Goal: Information Seeking & Learning: Check status

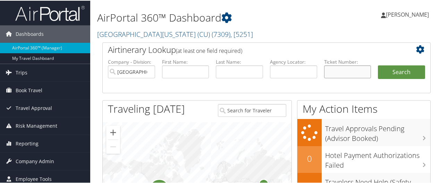
click at [358, 74] on input "text" at bounding box center [347, 71] width 47 height 13
click at [232, 73] on input "text" at bounding box center [239, 71] width 47 height 13
type input "bakeman"
click at [378, 65] on button "Search" at bounding box center [401, 72] width 47 height 14
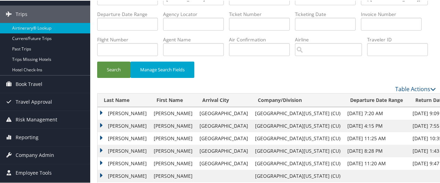
scroll to position [86, 0]
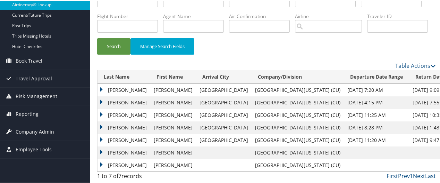
click at [121, 89] on td "[PERSON_NAME]" at bounding box center [124, 89] width 53 height 12
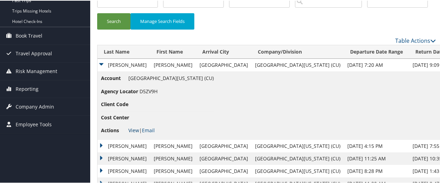
click at [132, 133] on link "View" at bounding box center [133, 129] width 11 height 7
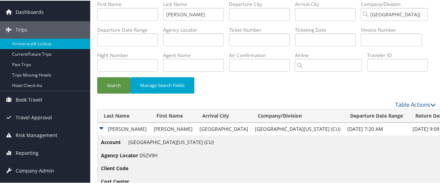
scroll to position [0, 0]
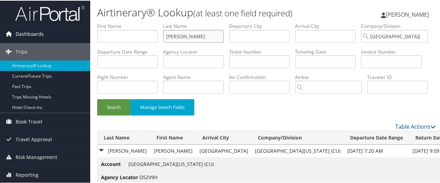
drag, startPoint x: 167, startPoint y: 34, endPoint x: 84, endPoint y: 31, distance: 83.4
click at [97, 32] on form "First Name Last Name bakeman Departure City Arrival City Company/Division Unive…" at bounding box center [266, 72] width 339 height 100
type input "choi"
click at [113, 36] on input "text" at bounding box center [127, 35] width 61 height 13
click at [112, 115] on button "Search" at bounding box center [113, 106] width 33 height 16
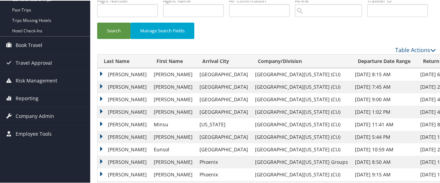
scroll to position [123, 0]
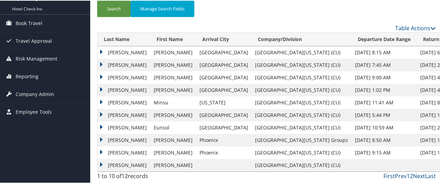
click at [111, 51] on td "CHOI" at bounding box center [124, 51] width 53 height 12
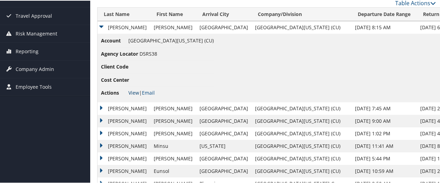
click at [131, 95] on link "View" at bounding box center [133, 92] width 11 height 7
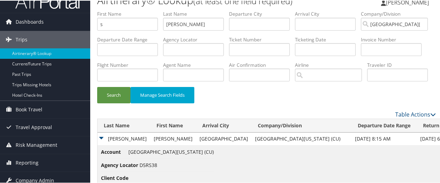
scroll to position [0, 0]
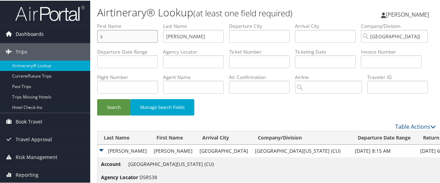
drag, startPoint x: 123, startPoint y: 36, endPoint x: 82, endPoint y: 29, distance: 41.3
click at [89, 31] on div "Dashboards AirPortal 360™ (Manager) My Travel Dashboard Trips Airtinerary® Look…" at bounding box center [221, 174] width 443 height 349
type input "n"
type input "hester"
click at [97, 98] on button "Search" at bounding box center [113, 106] width 33 height 16
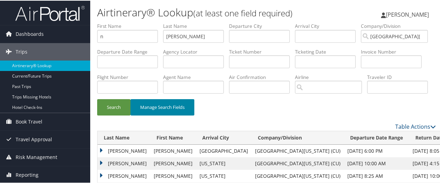
scroll to position [123, 0]
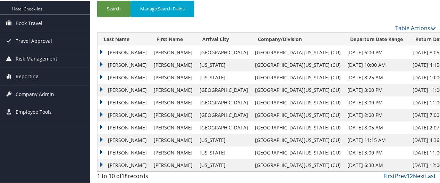
click at [114, 50] on td "HESTER" at bounding box center [124, 51] width 53 height 12
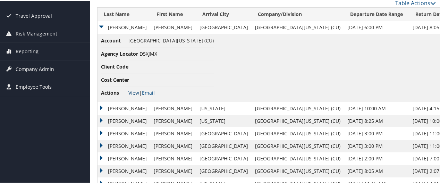
click at [132, 95] on link "View" at bounding box center [133, 92] width 11 height 7
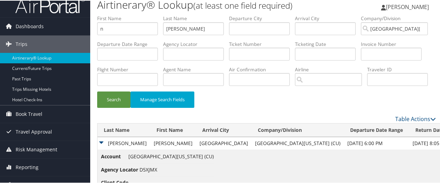
scroll to position [0, 0]
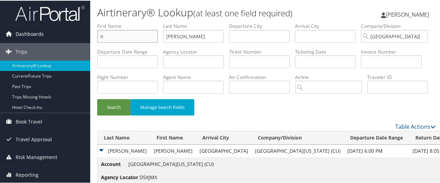
drag, startPoint x: 119, startPoint y: 36, endPoint x: 59, endPoint y: 32, distance: 60.2
click at [71, 32] on div "Dashboards AirPortal 360™ (Manager) My Travel Dashboard Trips Airtinerary® Look…" at bounding box center [221, 174] width 443 height 349
type input "l"
click at [97, 98] on button "Search" at bounding box center [113, 106] width 33 height 16
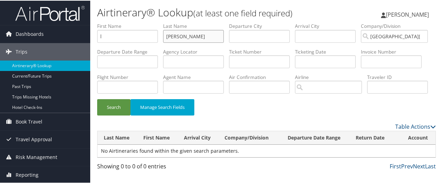
type input "cari renee"
click at [97, 98] on button "Search" at bounding box center [113, 106] width 33 height 16
drag, startPoint x: 201, startPoint y: 34, endPoint x: 76, endPoint y: 32, distance: 124.7
click at [76, 31] on div "Dashboards AirPortal 360™ (Manager) My Travel Dashboard Trips Airtinerary® Look…" at bounding box center [221, 91] width 443 height 183
drag, startPoint x: 60, startPoint y: 31, endPoint x: 48, endPoint y: 31, distance: 12.2
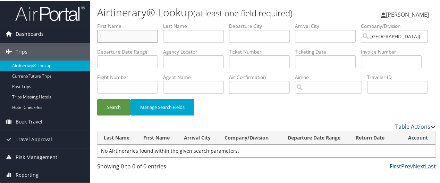
click at [48, 31] on div "Dashboards AirPortal 360™ (Manager) My Travel Dashboard Trips Airtinerary® Look…" at bounding box center [221, 91] width 443 height 183
click at [290, 64] on input "text" at bounding box center [259, 61] width 61 height 13
type input "0162325197687"
click at [97, 98] on button "Search" at bounding box center [113, 106] width 33 height 16
drag, startPoint x: 353, startPoint y: 64, endPoint x: 250, endPoint y: 58, distance: 103.3
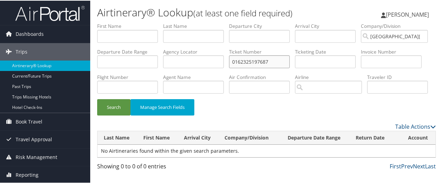
click at [252, 22] on ul "First Name Last Name Departure City Arrival City Company/Division University of…" at bounding box center [266, 22] width 339 height 0
click at [181, 37] on input "text" at bounding box center [193, 35] width 61 height 13
type input "levy"
click at [150, 35] on input "text" at bounding box center [127, 35] width 61 height 13
click at [97, 98] on button "Search" at bounding box center [113, 106] width 33 height 16
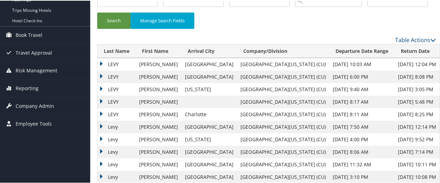
scroll to position [123, 0]
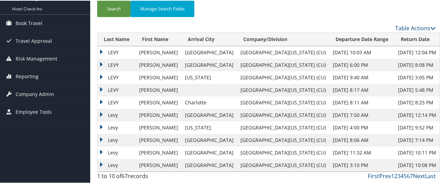
click at [112, 51] on td "LEVY" at bounding box center [117, 51] width 38 height 12
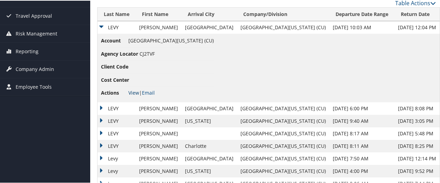
click at [130, 95] on link "View" at bounding box center [133, 92] width 11 height 7
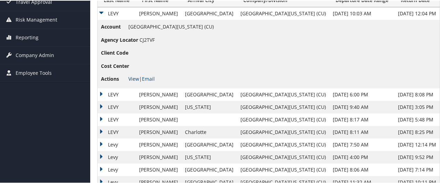
scroll to position [192, 0]
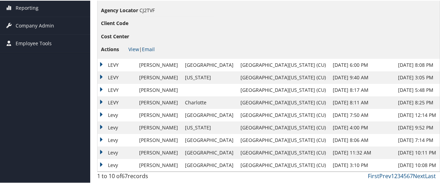
click at [111, 62] on td "LEVY" at bounding box center [117, 64] width 38 height 12
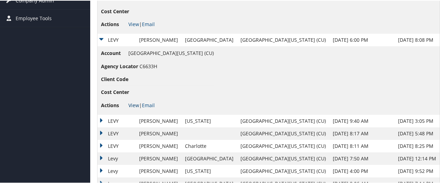
click at [133, 108] on link "View" at bounding box center [133, 104] width 11 height 7
click at [113, 126] on td "LEVY" at bounding box center [117, 120] width 38 height 12
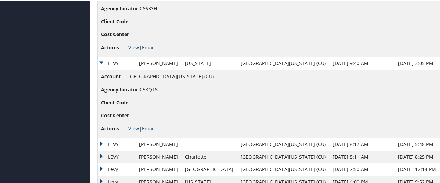
scroll to position [261, 0]
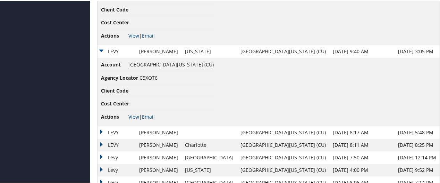
click at [133, 119] on link "View" at bounding box center [133, 115] width 11 height 7
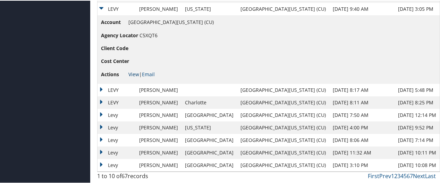
scroll to position [328, 0]
click at [113, 91] on td "LEVY" at bounding box center [117, 89] width 38 height 12
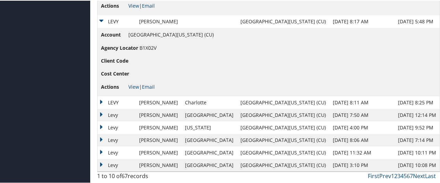
scroll to position [396, 0]
click at [132, 86] on link "View" at bounding box center [133, 86] width 11 height 7
click at [115, 101] on td "LEVY" at bounding box center [117, 101] width 38 height 12
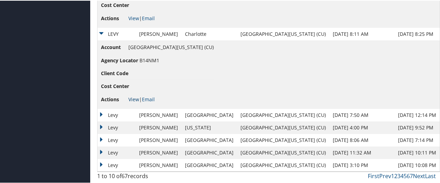
scroll to position [464, 0]
click at [135, 97] on link "View" at bounding box center [133, 98] width 11 height 7
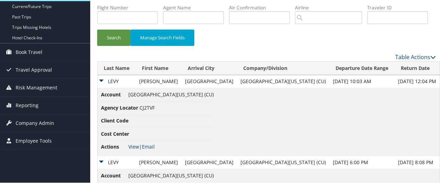
scroll to position [139, 0]
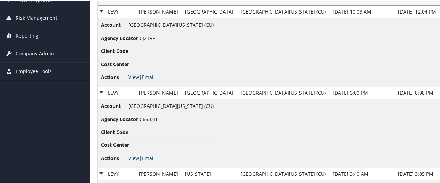
click at [135, 80] on link "View" at bounding box center [133, 76] width 11 height 7
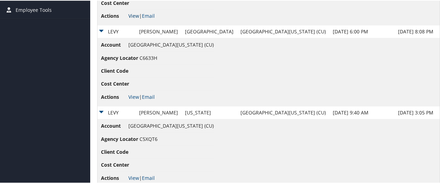
scroll to position [208, 0]
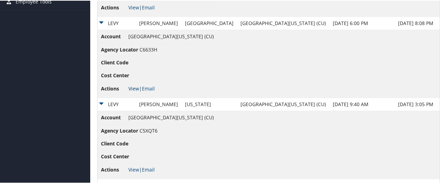
click at [132, 91] on link "View" at bounding box center [133, 87] width 11 height 7
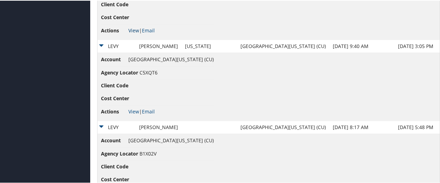
scroll to position [278, 0]
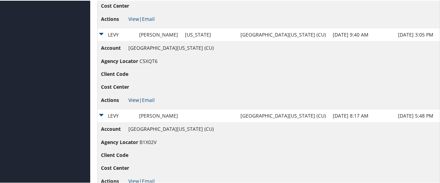
click at [134, 102] on link "View" at bounding box center [133, 99] width 11 height 7
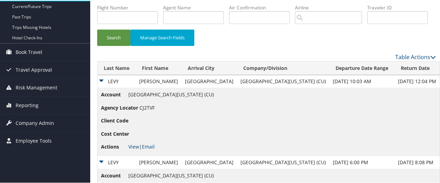
scroll to position [139, 0]
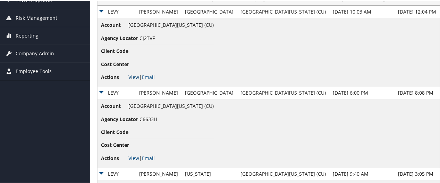
click at [133, 80] on link "View" at bounding box center [133, 76] width 11 height 7
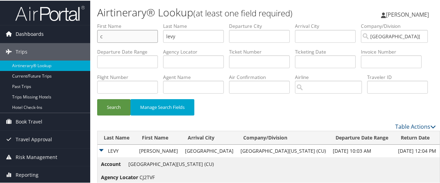
drag, startPoint x: 137, startPoint y: 35, endPoint x: 33, endPoint y: 30, distance: 104.7
type input "m"
type input "shakiba"
click at [97, 98] on button "Search" at bounding box center [113, 106] width 33 height 16
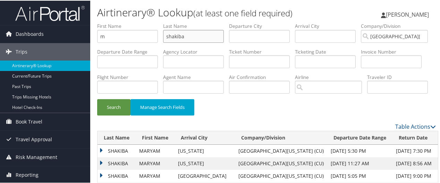
scroll to position [123, 0]
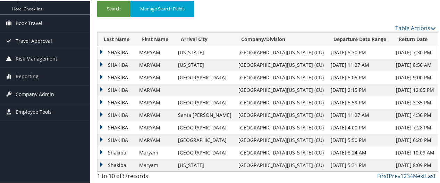
click at [119, 55] on td "SHAKIBA" at bounding box center [117, 51] width 38 height 12
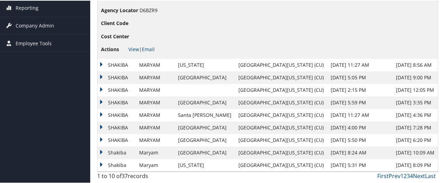
scroll to position [192, 0]
click at [135, 49] on link "View" at bounding box center [133, 48] width 11 height 7
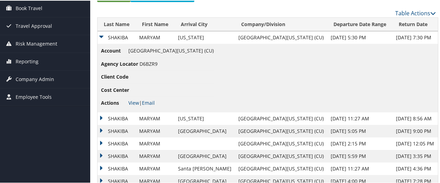
scroll to position [0, 0]
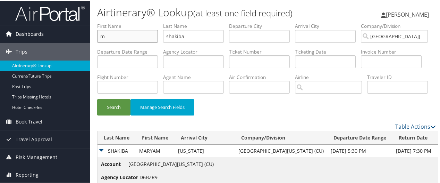
drag, startPoint x: 69, startPoint y: 33, endPoint x: 35, endPoint y: 28, distance: 34.7
click at [50, 31] on div "Dashboards AirPortal 360™ (Manager) My Travel Dashboard Trips Airtinerary® Look…" at bounding box center [221, 174] width 443 height 349
type input "n"
type input "trieu"
click at [97, 98] on button "Search" at bounding box center [113, 106] width 33 height 16
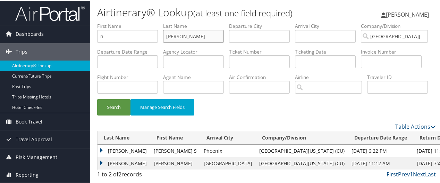
scroll to position [35, 0]
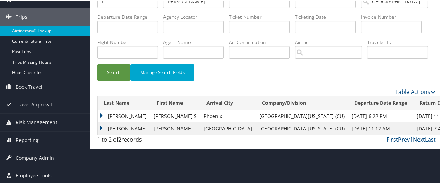
click at [112, 122] on td "TRIEU" at bounding box center [124, 115] width 53 height 12
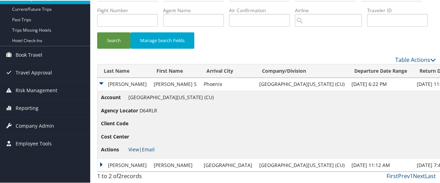
scroll to position [92, 0]
click at [130, 149] on link "View" at bounding box center [133, 148] width 11 height 7
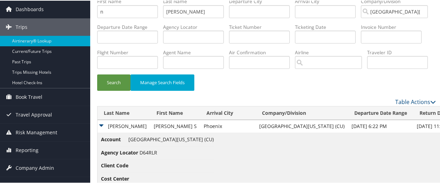
scroll to position [0, 0]
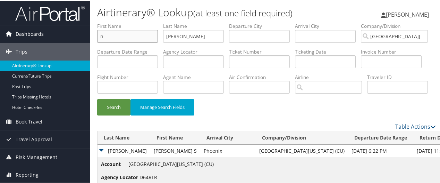
drag, startPoint x: 96, startPoint y: 35, endPoint x: 78, endPoint y: 31, distance: 18.5
click at [90, 34] on div "Airtinerary® Lookup (at least one field required) Houa Cha Houa Cha My Settings…" at bounding box center [266, 124] width 353 height 249
type input "la"
type input "white"
click at [97, 98] on button "Search" at bounding box center [113, 106] width 33 height 16
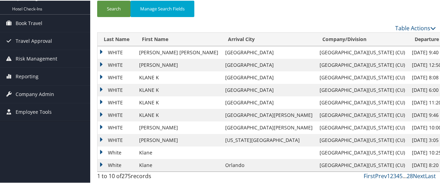
scroll to position [123, 0]
click at [115, 52] on td "WHITE" at bounding box center [117, 51] width 38 height 12
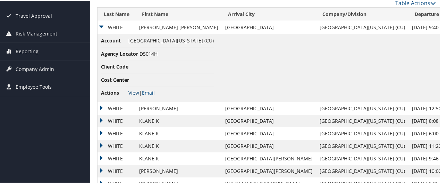
click at [131, 95] on link "View" at bounding box center [133, 92] width 11 height 7
click at [157, 114] on td "LAUREN ALAINE" at bounding box center [179, 107] width 86 height 12
click at [110, 114] on td "WHITE" at bounding box center [117, 107] width 38 height 12
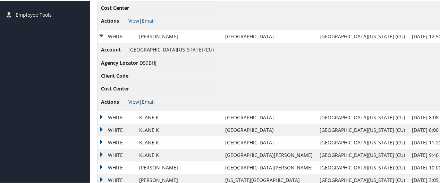
scroll to position [260, 0]
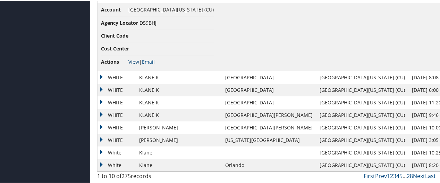
click at [133, 59] on link "View" at bounding box center [133, 61] width 11 height 7
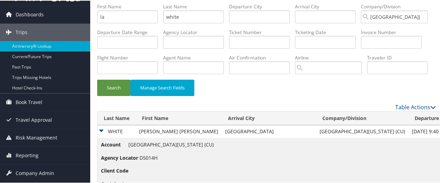
scroll to position [0, 0]
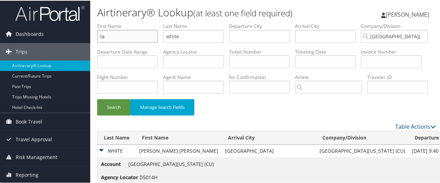
drag, startPoint x: 136, startPoint y: 36, endPoint x: 6, endPoint y: 20, distance: 131.6
type input "d"
type input "bozhko"
click at [97, 98] on button "Search" at bounding box center [113, 106] width 33 height 16
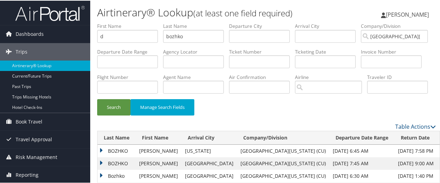
click at [122, 156] on td "BOZHKO" at bounding box center [117, 150] width 38 height 12
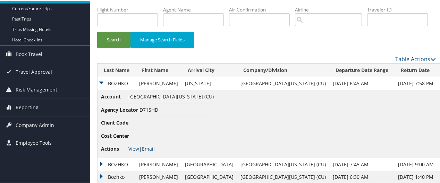
scroll to position [139, 0]
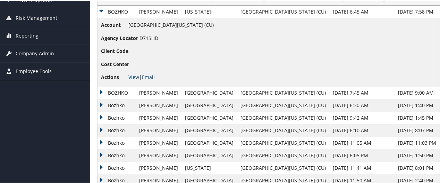
click at [134, 80] on link "View" at bounding box center [133, 76] width 11 height 7
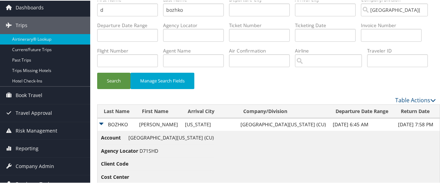
scroll to position [0, 0]
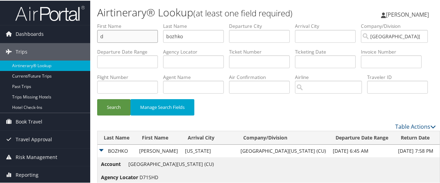
drag, startPoint x: 121, startPoint y: 34, endPoint x: 31, endPoint y: 10, distance: 93.0
click at [53, 17] on div "Dashboards AirPortal 360™ (Manager) My Travel Dashboard Trips Airtinerary® Look…" at bounding box center [221, 174] width 443 height 349
type input "b"
type input "feiring"
click at [97, 98] on button "Search" at bounding box center [113, 106] width 33 height 16
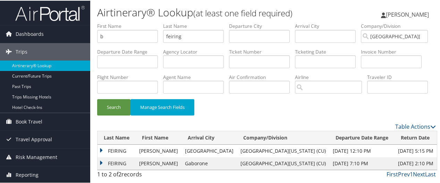
click at [112, 156] on td "FEIRING" at bounding box center [117, 150] width 38 height 12
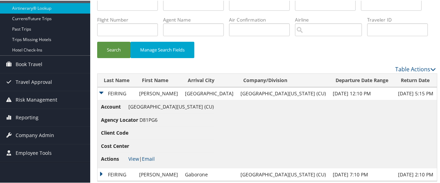
scroll to position [92, 0]
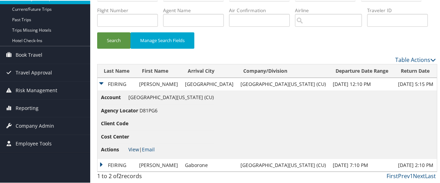
click at [135, 147] on link "View" at bounding box center [133, 148] width 11 height 7
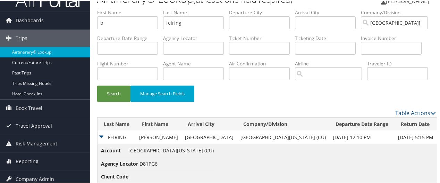
scroll to position [0, 0]
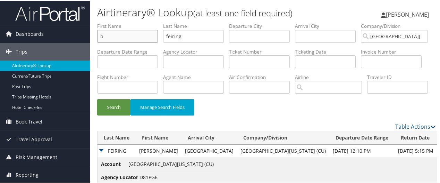
drag, startPoint x: 121, startPoint y: 35, endPoint x: 11, endPoint y: 23, distance: 110.4
click at [22, 27] on div "Dashboards AirPortal 360™ (Manager) My Travel Dashboard Trips Airtinerary® Look…" at bounding box center [221, 124] width 443 height 249
type input "g"
type input "harper"
click at [97, 98] on button "Search" at bounding box center [113, 106] width 33 height 16
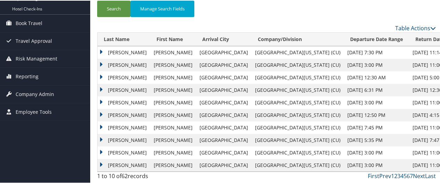
scroll to position [123, 0]
click at [120, 53] on td "HARPER" at bounding box center [124, 51] width 53 height 12
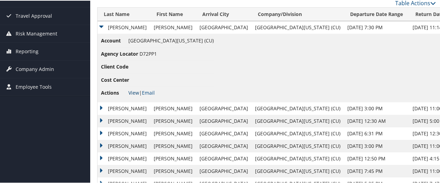
click at [132, 95] on link "View" at bounding box center [133, 92] width 11 height 7
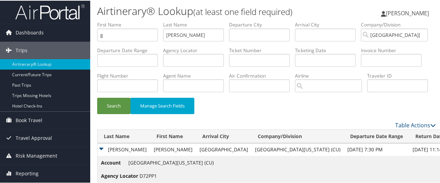
scroll to position [0, 0]
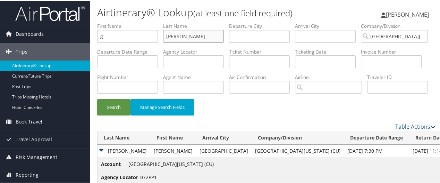
drag, startPoint x: 193, startPoint y: 33, endPoint x: 127, endPoint y: 32, distance: 66.0
click at [127, 22] on ul "First Name g Last Name harper Departure City Arrival City Company/Division Univ…" at bounding box center [266, 22] width 339 height 0
drag, startPoint x: 91, startPoint y: 34, endPoint x: 78, endPoint y: 33, distance: 13.2
click at [78, 33] on div "Dashboards AirPortal 360™ (Manager) My Travel Dashboard Trips Airtinerary® Look…" at bounding box center [221, 174] width 443 height 349
click at [290, 62] on input "text" at bounding box center [259, 61] width 61 height 13
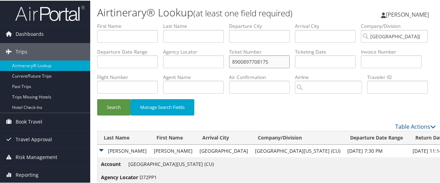
type input "8900897708175"
click at [97, 98] on button "Search" at bounding box center [113, 106] width 33 height 16
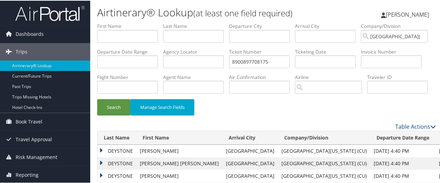
click at [124, 156] on td "DEYSTONE" at bounding box center [117, 150] width 39 height 12
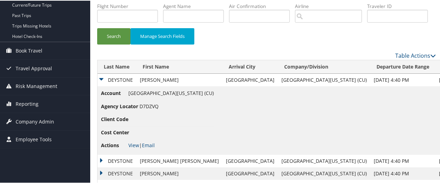
scroll to position [117, 0]
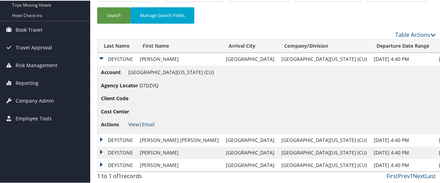
click at [131, 122] on link "View" at bounding box center [133, 123] width 11 height 7
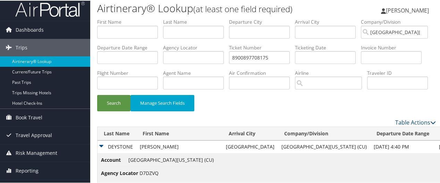
scroll to position [0, 0]
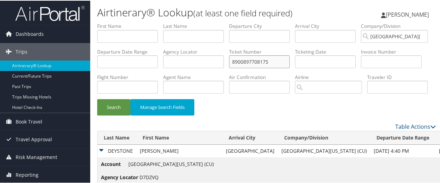
drag, startPoint x: 358, startPoint y: 62, endPoint x: 219, endPoint y: 52, distance: 139.2
click at [225, 22] on ul "First Name Last Name Departure City Arrival City Company/Division University of…" at bounding box center [266, 22] width 339 height 0
click at [152, 35] on input "text" at bounding box center [127, 35] width 61 height 13
type input "z"
type input "li"
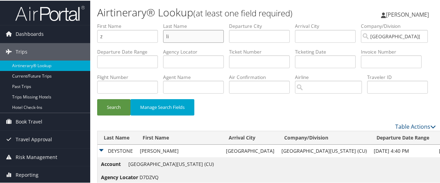
click at [97, 98] on button "Search" at bounding box center [113, 106] width 33 height 16
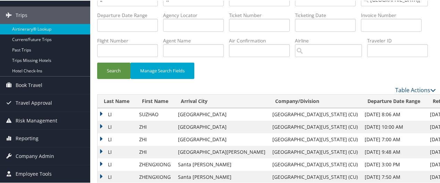
scroll to position [123, 0]
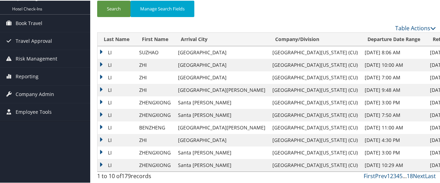
click at [109, 52] on td "LI" at bounding box center [117, 51] width 38 height 12
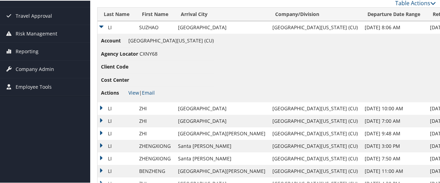
click at [105, 114] on td "LI" at bounding box center [117, 107] width 38 height 12
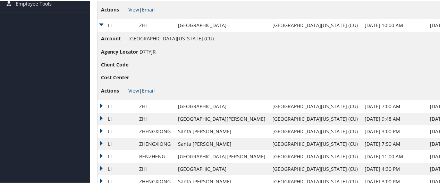
scroll to position [260, 0]
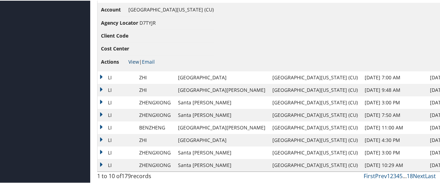
click at [136, 61] on link "View" at bounding box center [133, 61] width 11 height 7
click at [113, 75] on td "LI" at bounding box center [117, 76] width 38 height 12
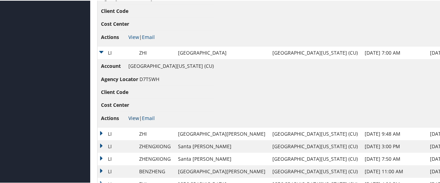
click at [136, 120] on link "View" at bounding box center [133, 117] width 11 height 7
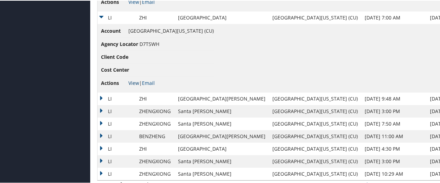
scroll to position [328, 0]
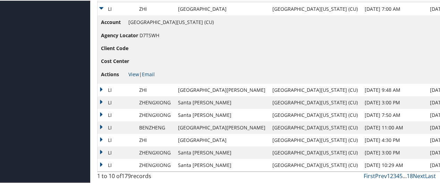
click at [107, 90] on td "LI" at bounding box center [117, 89] width 38 height 12
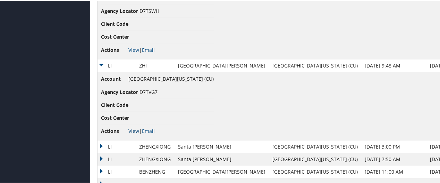
click at [132, 133] on link "View" at bounding box center [133, 130] width 11 height 7
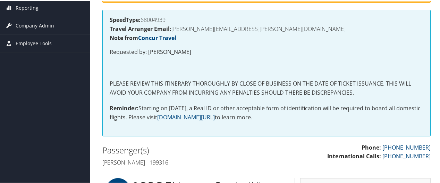
scroll to position [200, 0]
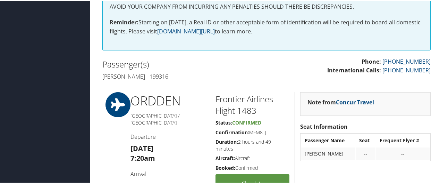
click at [182, 76] on h4 "Delia frances Bakeman - 199316" at bounding box center [181, 76] width 159 height 8
copy h4 "199316"
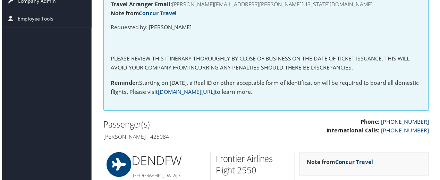
scroll to position [149, 0]
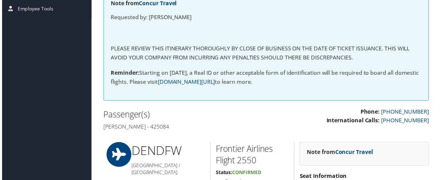
click at [158, 127] on h4 "Stephanie Choi - 425084" at bounding box center [181, 128] width 159 height 8
copy h4 "425084"
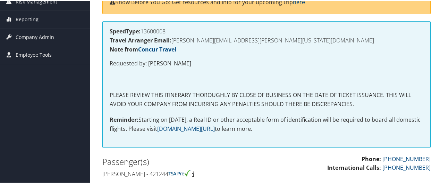
scroll to position [139, 0]
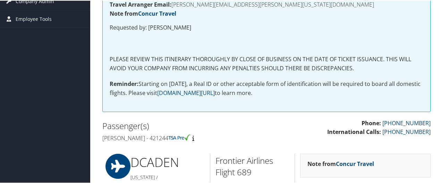
click at [157, 136] on h4 "Natalie Hester - 421244" at bounding box center [181, 137] width 159 height 8
copy h4 "421244"
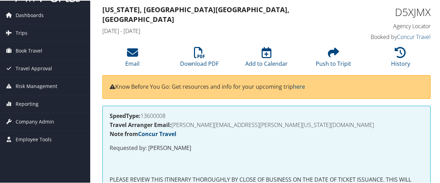
scroll to position [0, 0]
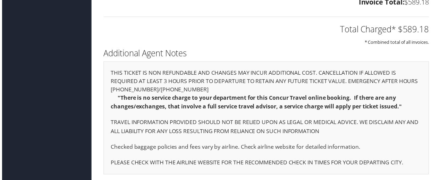
scroll to position [1033, 0]
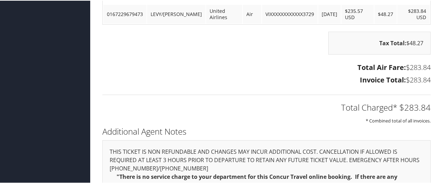
scroll to position [278, 0]
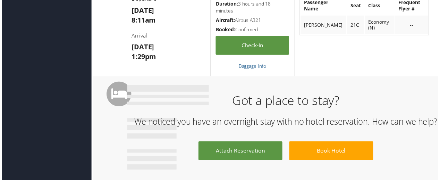
scroll to position [278, 0]
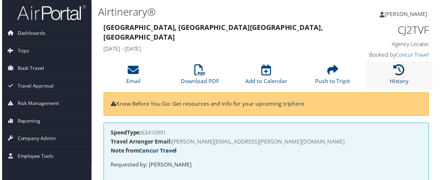
click at [395, 75] on icon at bounding box center [400, 70] width 11 height 11
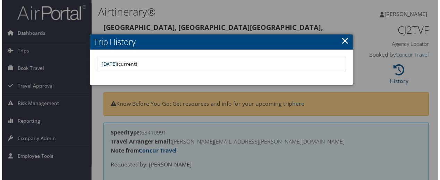
click at [345, 39] on link "×" at bounding box center [346, 41] width 8 height 14
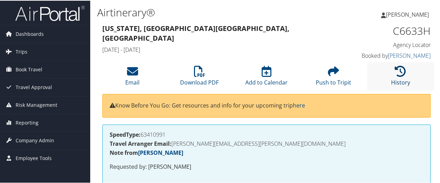
click at [396, 70] on icon at bounding box center [400, 70] width 11 height 11
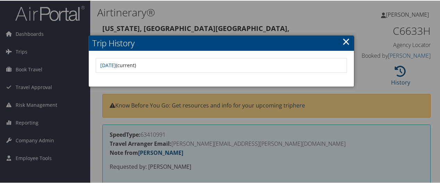
click at [343, 40] on link "×" at bounding box center [346, 41] width 8 height 14
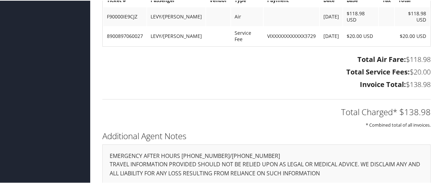
scroll to position [486, 0]
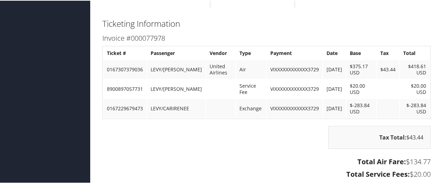
scroll to position [402, 0]
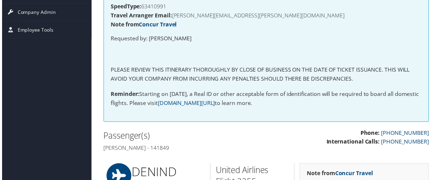
scroll to position [139, 0]
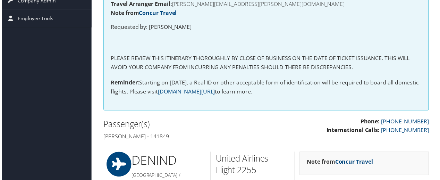
click at [163, 137] on h4 "[PERSON_NAME] - 141849" at bounding box center [181, 137] width 159 height 8
click at [163, 137] on h4 "Cari renee Levy - 141849" at bounding box center [181, 137] width 159 height 8
copy h4 "141849"
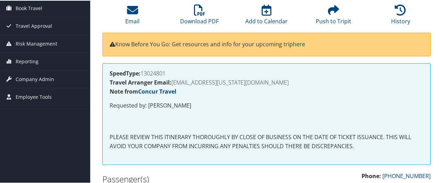
scroll to position [131, 0]
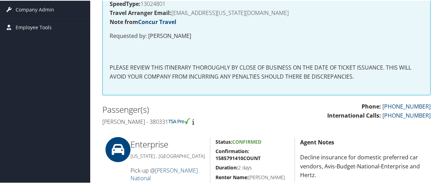
click at [163, 117] on h4 "[PERSON_NAME] - 380331" at bounding box center [181, 121] width 159 height 8
copy h4 "380331"
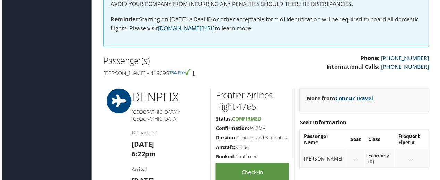
scroll to position [208, 0]
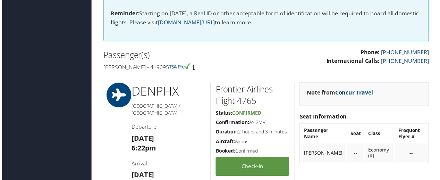
click at [157, 68] on h4 "Nhan s Trieu - 419095" at bounding box center [181, 68] width 159 height 8
copy h4 "419095"
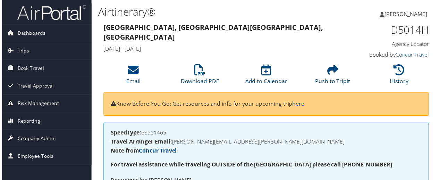
scroll to position [139, 0]
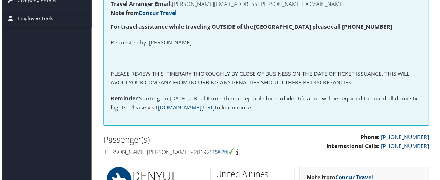
click at [175, 153] on h4 "[PERSON_NAME] [PERSON_NAME] - 281925" at bounding box center [181, 153] width 159 height 8
copy h4 "281925"
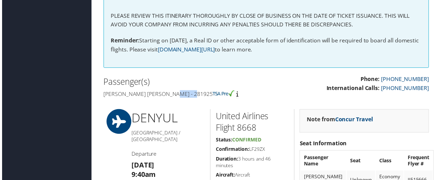
scroll to position [208, 0]
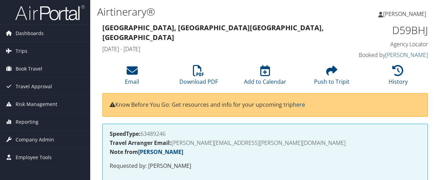
scroll to position [139, 0]
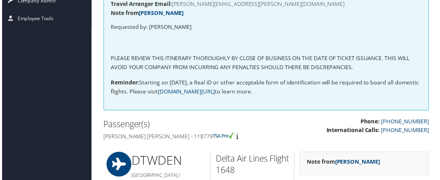
click at [175, 138] on h4 "Lauren alaine White - 118779" at bounding box center [181, 137] width 159 height 8
copy h4 "118779"
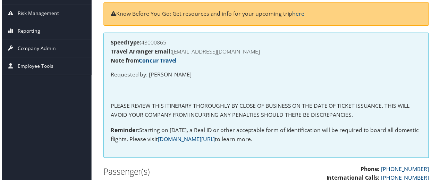
scroll to position [139, 0]
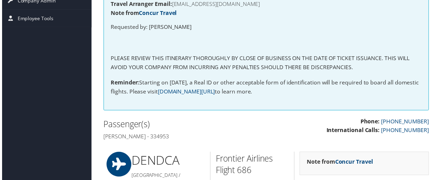
click at [164, 134] on h4 "[PERSON_NAME] - 334953" at bounding box center [181, 137] width 159 height 8
click at [164, 134] on h4 "Dmytro Bozhko - 334953" at bounding box center [181, 137] width 159 height 8
copy h4 "334953"
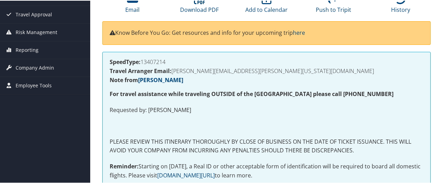
scroll to position [142, 0]
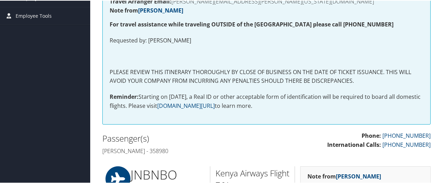
click at [162, 149] on h4 "Birgitte Feiring - 358980" at bounding box center [181, 150] width 159 height 8
copy h4 "358980"
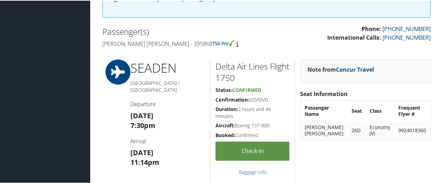
scroll to position [211, 0]
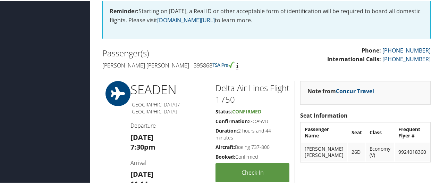
click at [181, 65] on h4 "[PERSON_NAME] [PERSON_NAME] - 395868" at bounding box center [181, 65] width 159 height 8
copy h4 "395868"
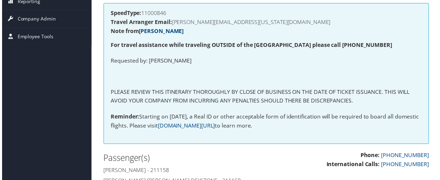
scroll to position [139, 0]
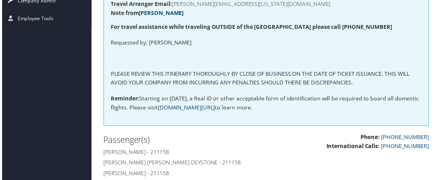
click at [176, 153] on h4 "[PERSON_NAME] - 211158" at bounding box center [181, 153] width 159 height 8
click at [176, 153] on h4 "Justin jacob Deystone - 211158" at bounding box center [181, 153] width 159 height 8
copy h4 "211158"
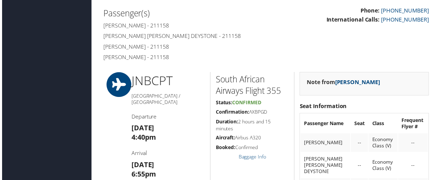
scroll to position [278, 0]
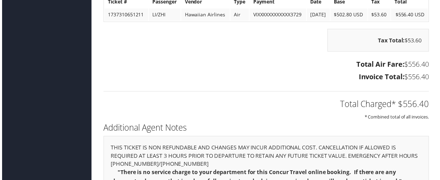
scroll to position [616, 0]
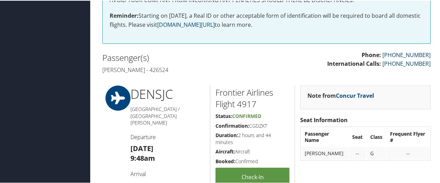
scroll to position [207, 0]
click at [132, 66] on h4 "[PERSON_NAME] - 426524" at bounding box center [181, 69] width 159 height 8
copy h4 "426524"
